Goal: Navigation & Orientation: Understand site structure

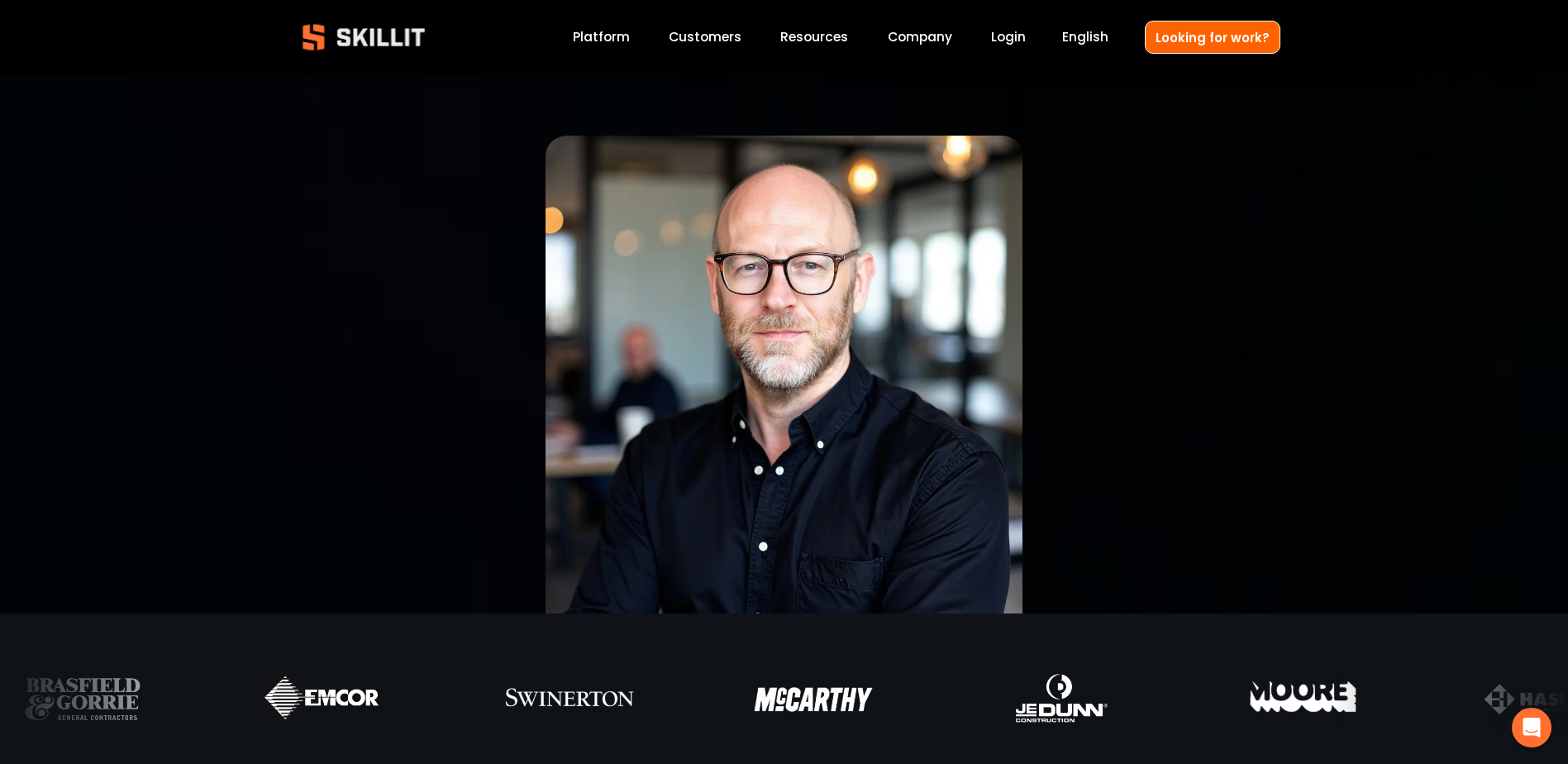
click at [928, 37] on link "Company" at bounding box center [920, 37] width 65 height 22
click at [709, 42] on link "Customers" at bounding box center [705, 37] width 73 height 22
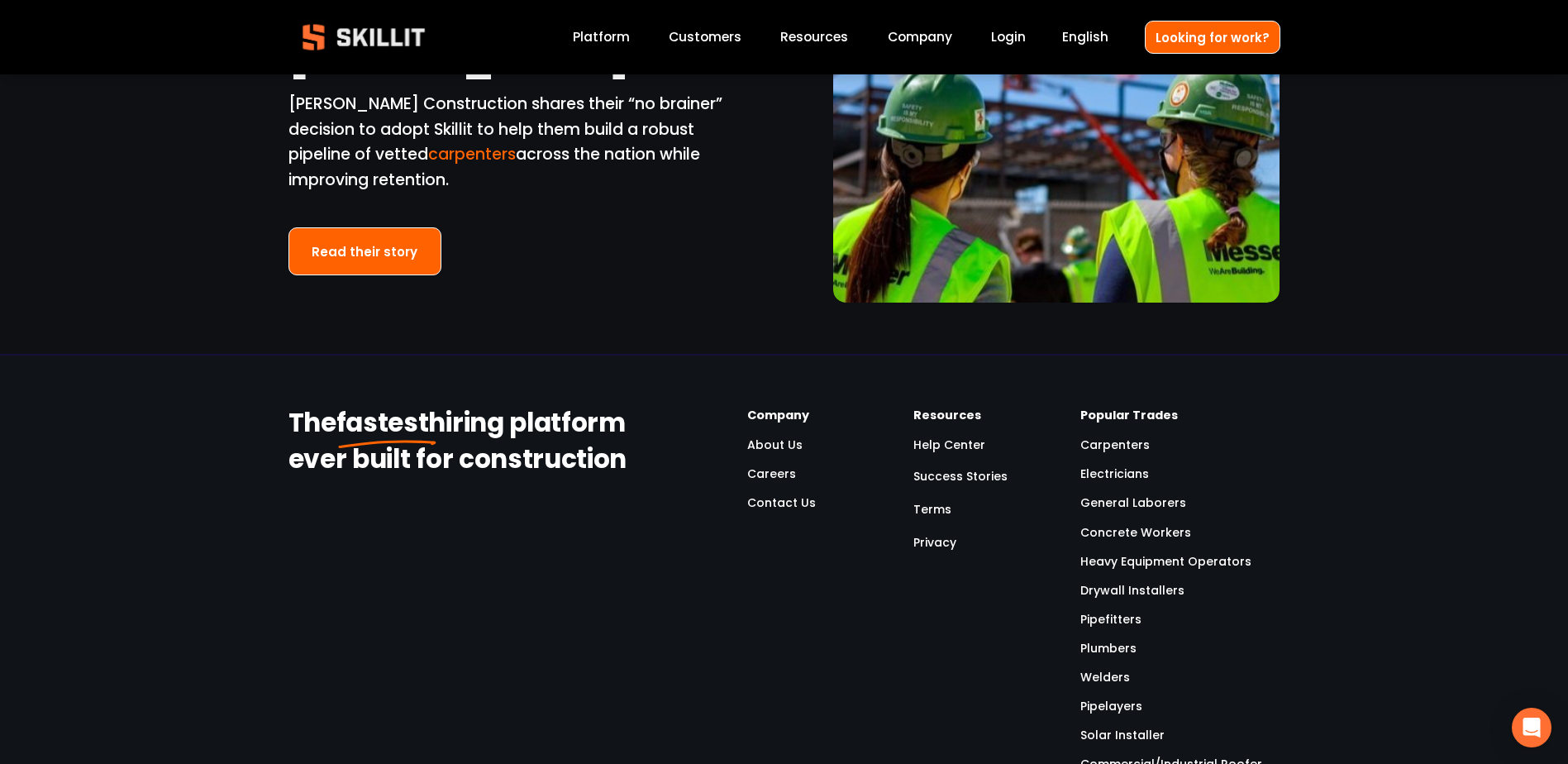
scroll to position [3801, 0]
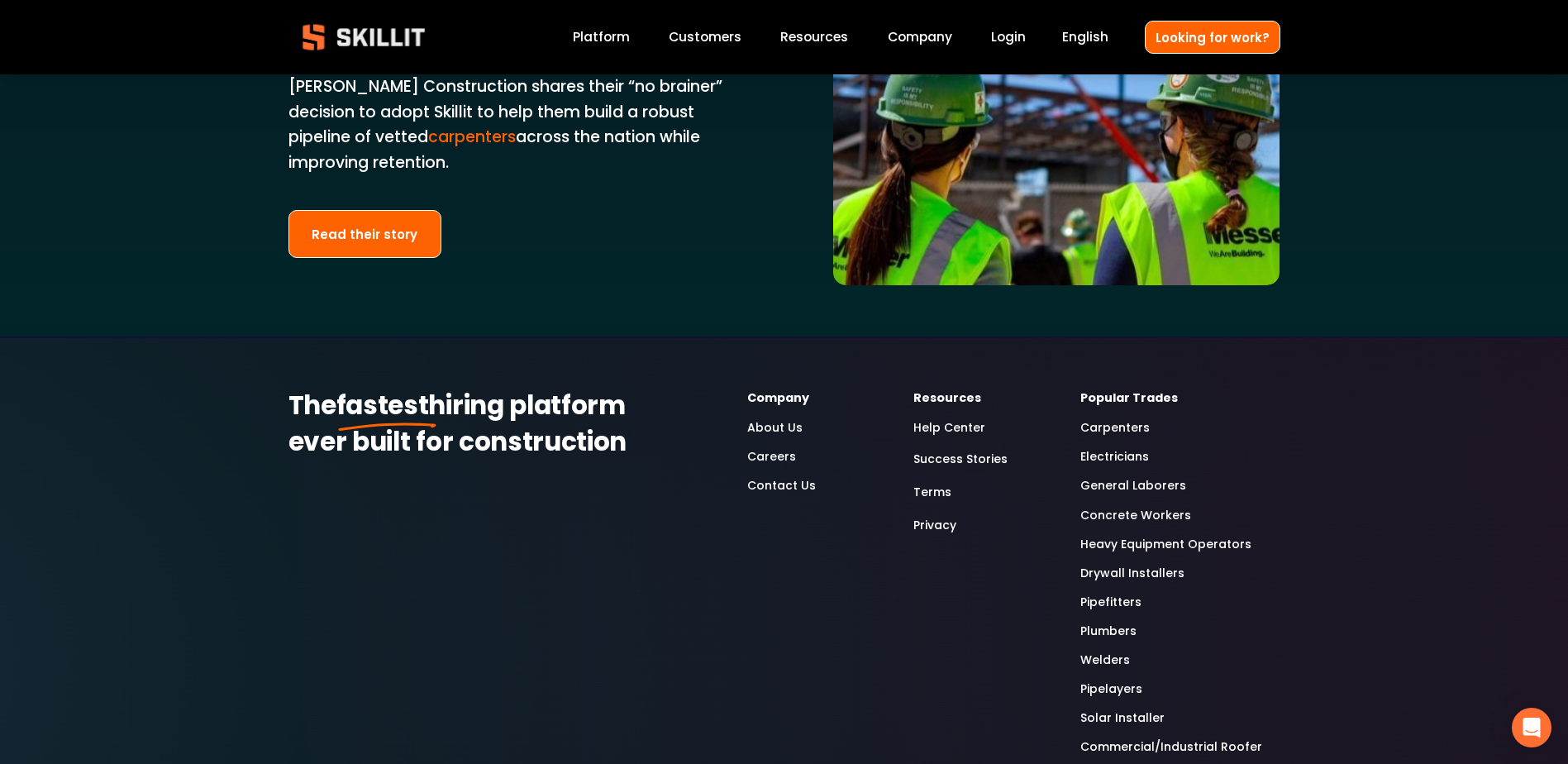
click at [784, 419] on link "About Us" at bounding box center [774, 428] width 55 height 19
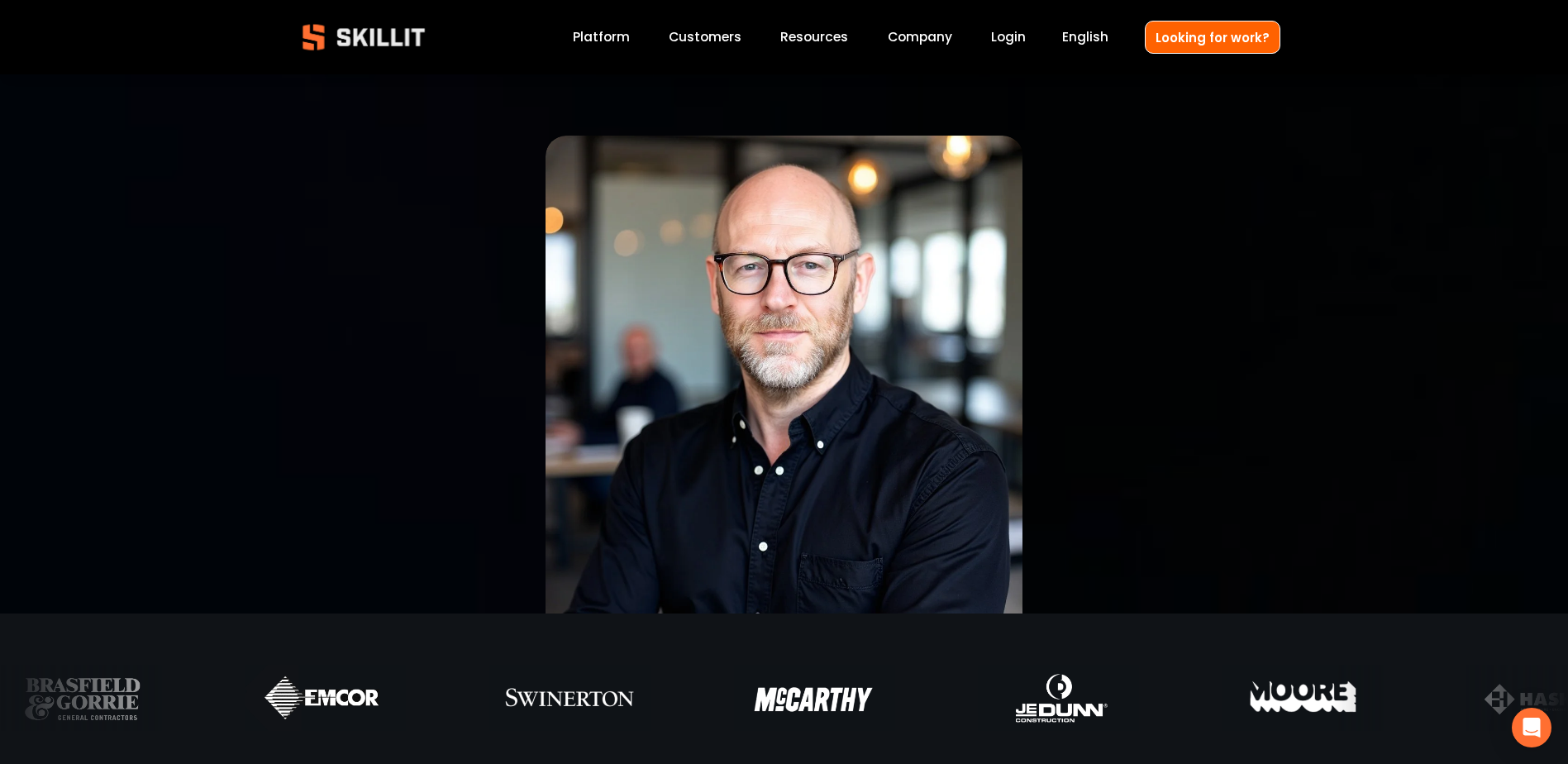
click at [935, 37] on link "Company" at bounding box center [920, 37] width 65 height 22
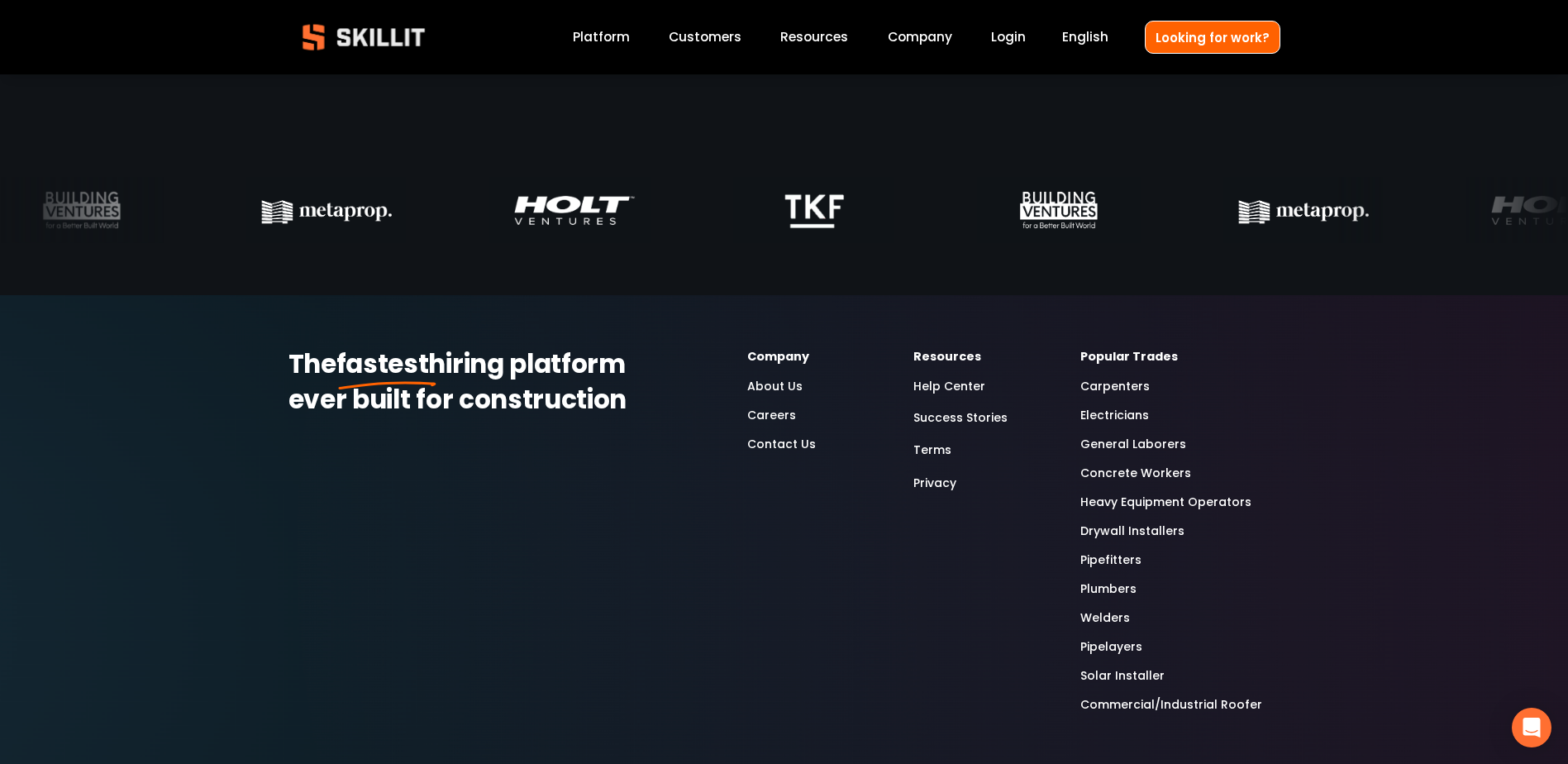
scroll to position [5179, 0]
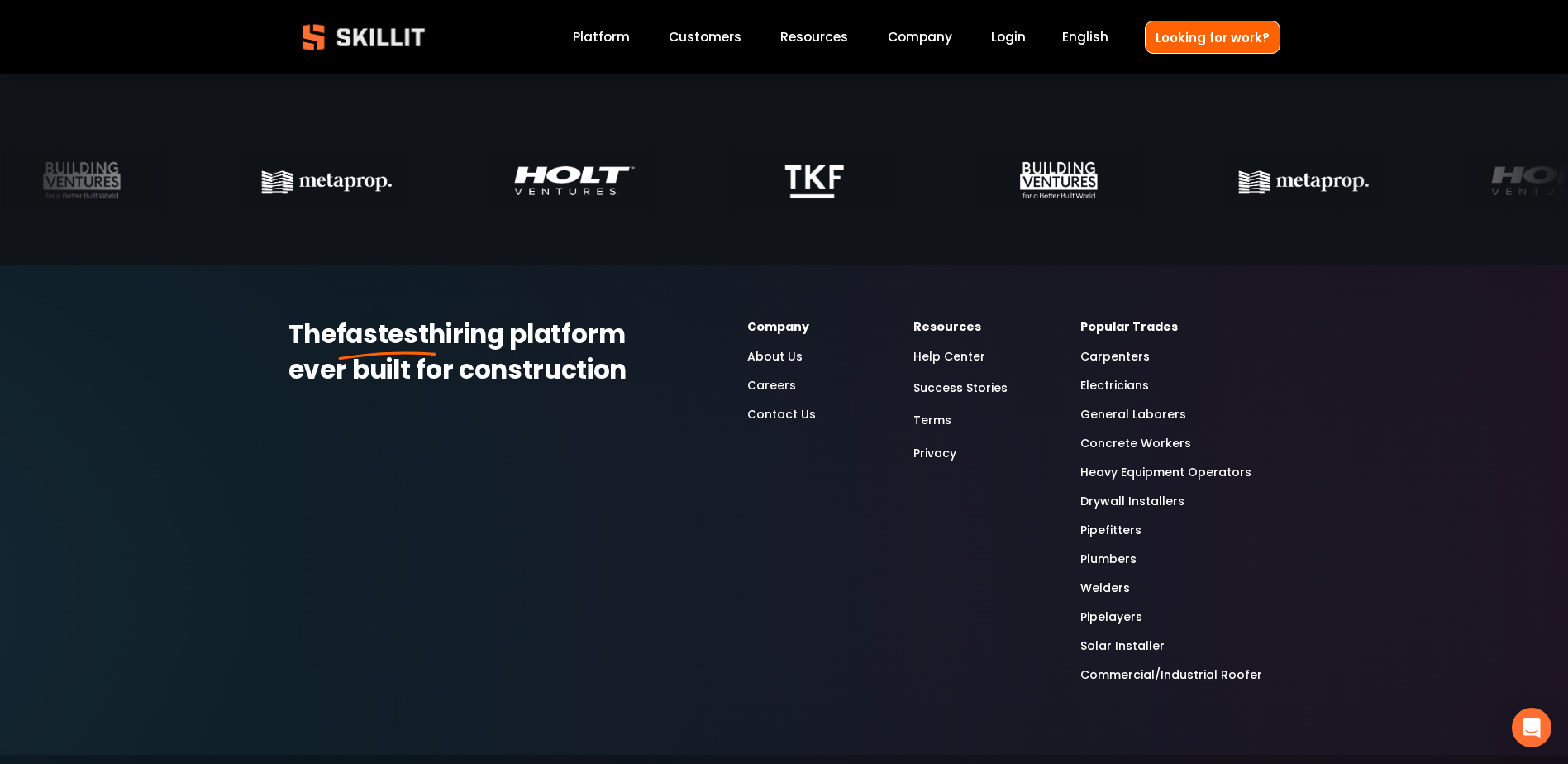
click at [1116, 391] on link "Electricians" at bounding box center [1114, 385] width 69 height 19
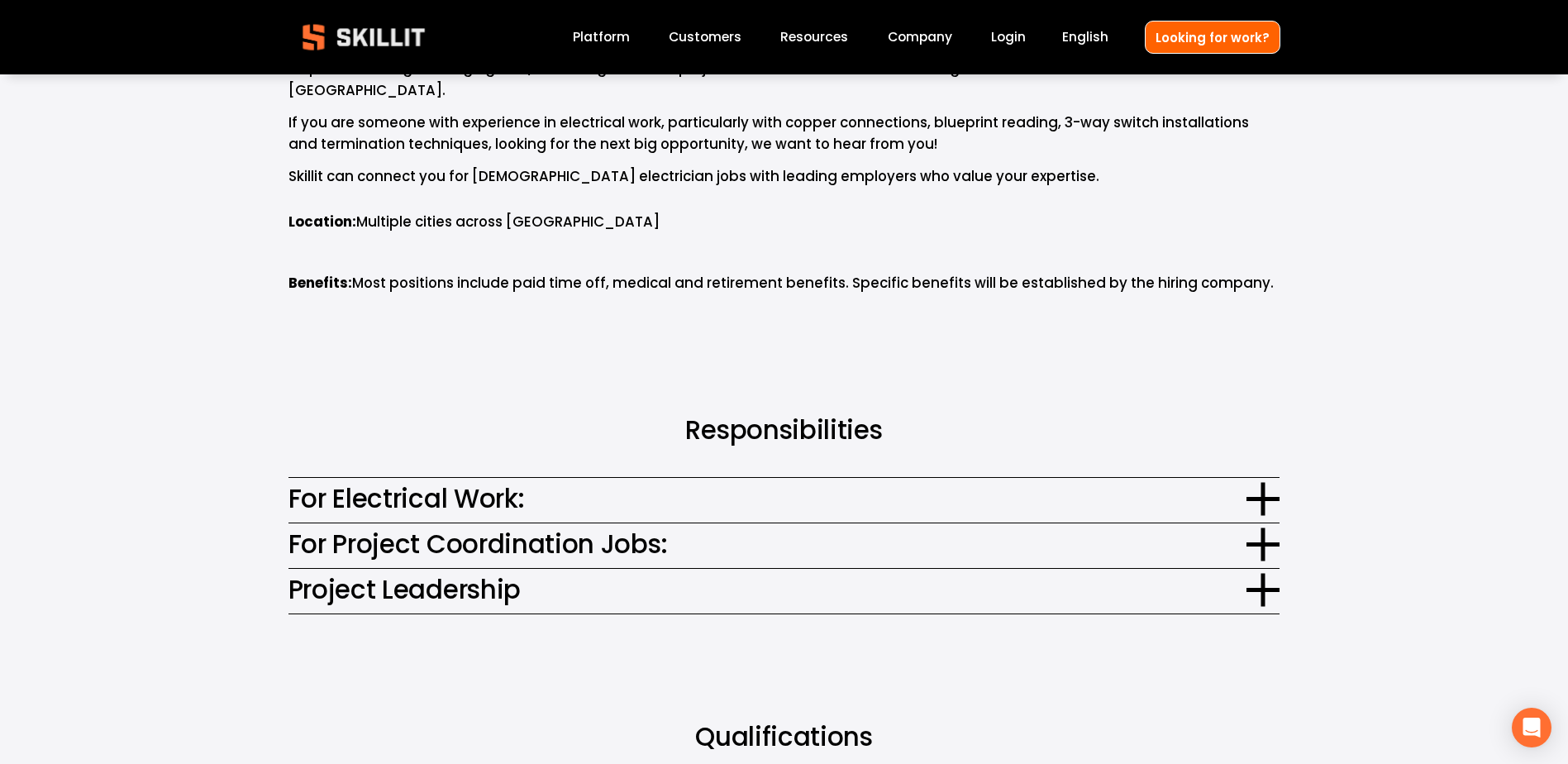
scroll to position [992, 0]
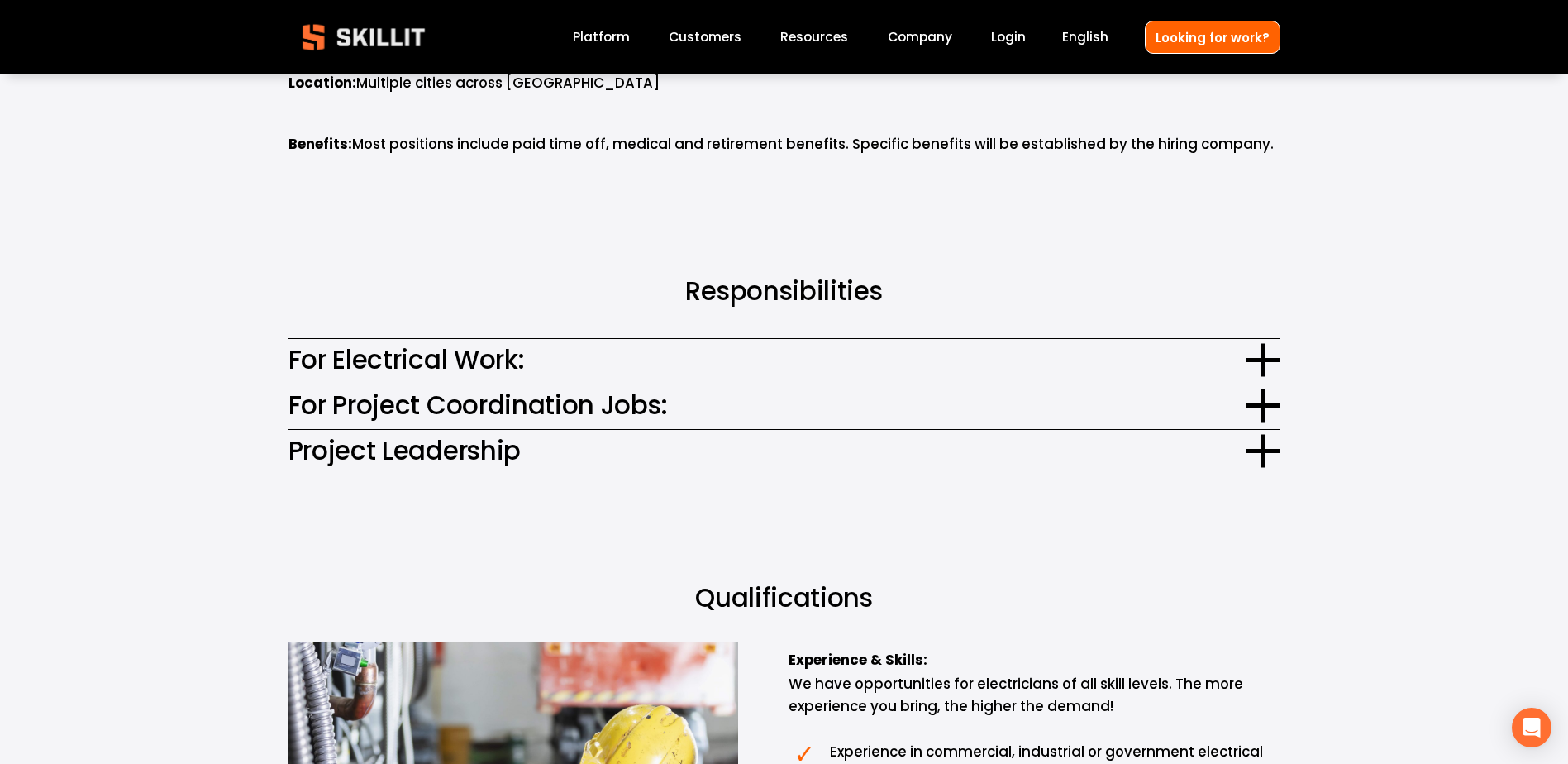
click at [1266, 442] on div at bounding box center [1262, 450] width 33 height 33
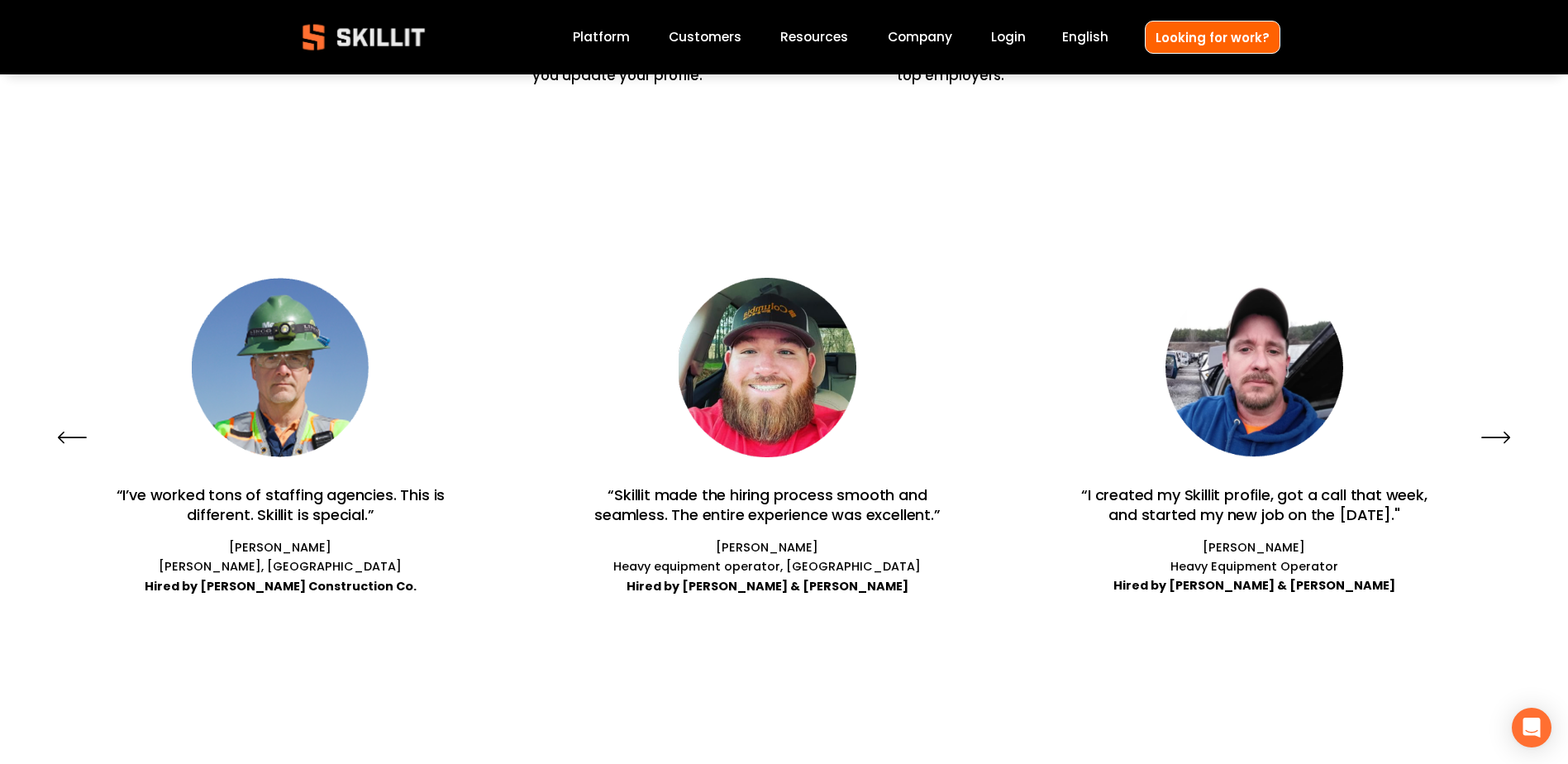
scroll to position [4352, 0]
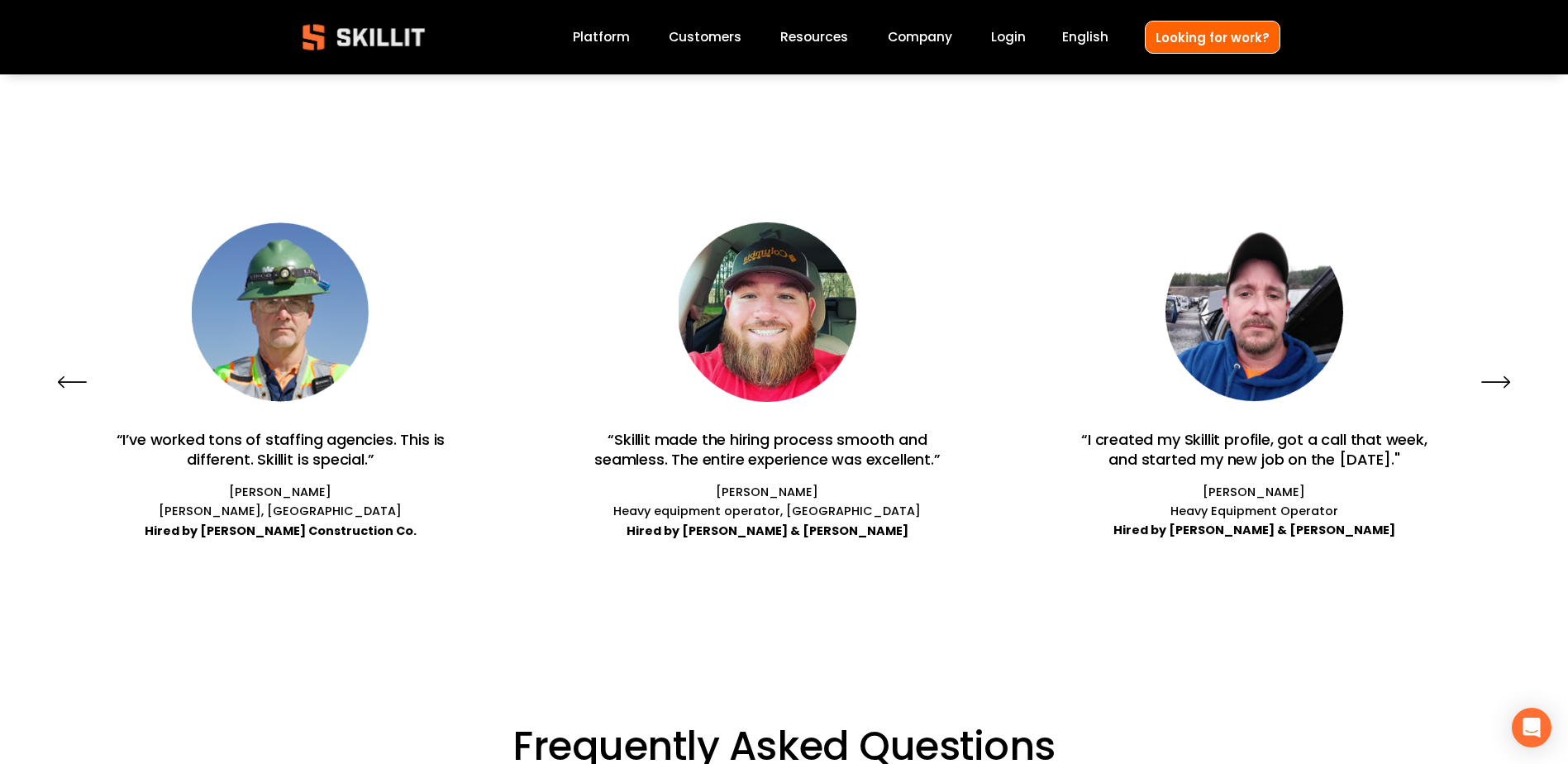
click at [1506, 379] on icon "\a \a \a Next\a \a" at bounding box center [1496, 381] width 30 height 30
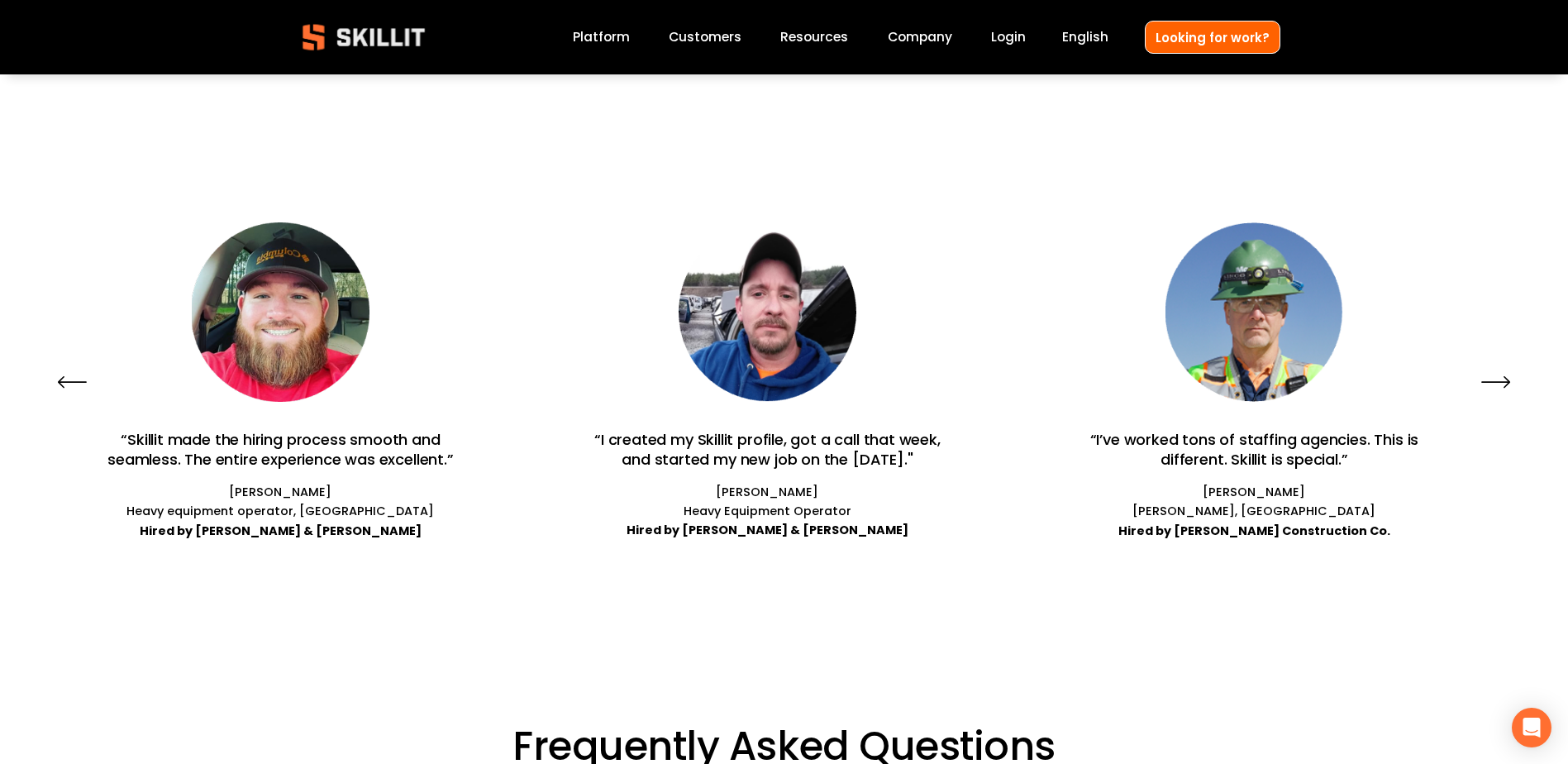
click at [1506, 379] on icon "\a \a \a Next\a \a" at bounding box center [1496, 381] width 30 height 30
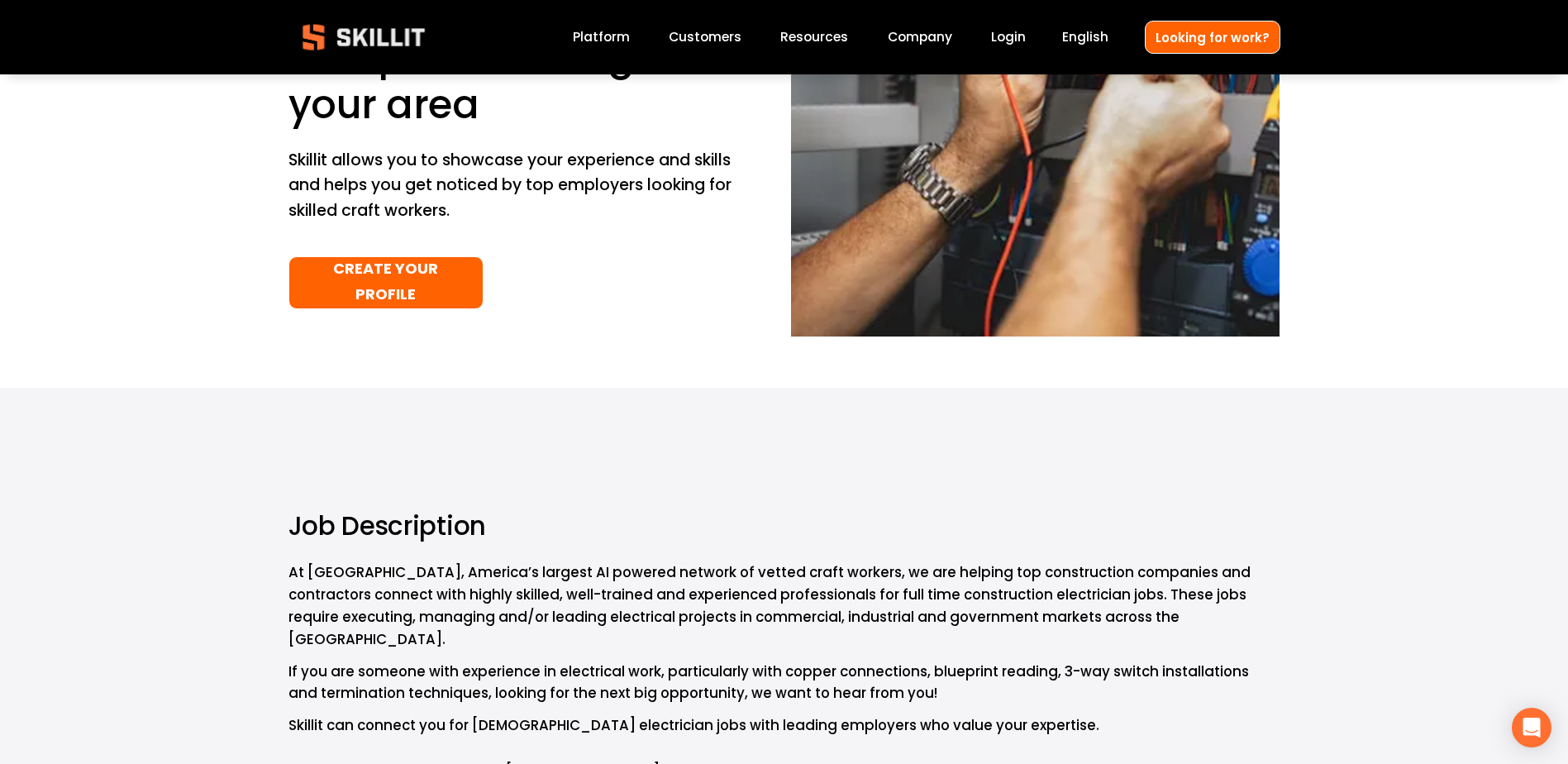
scroll to position [0, 0]
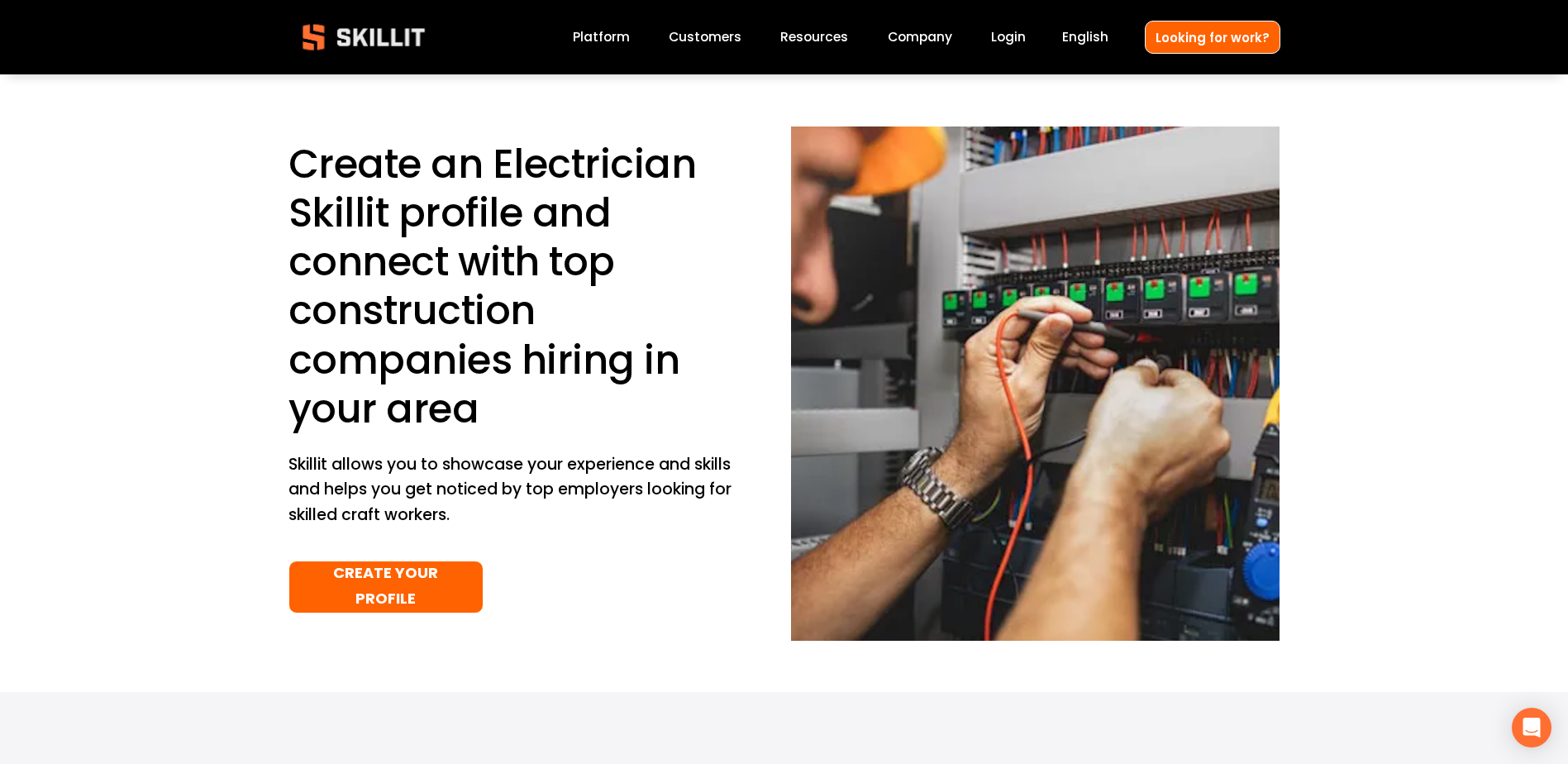
click at [609, 34] on link "Platform" at bounding box center [601, 37] width 57 height 22
